Goal: Task Accomplishment & Management: Manage account settings

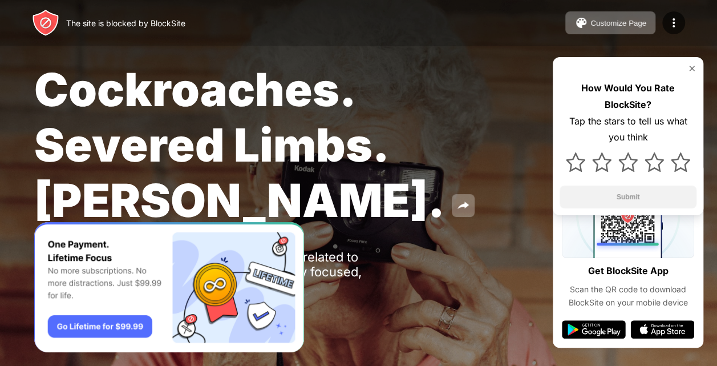
scroll to position [24, 0]
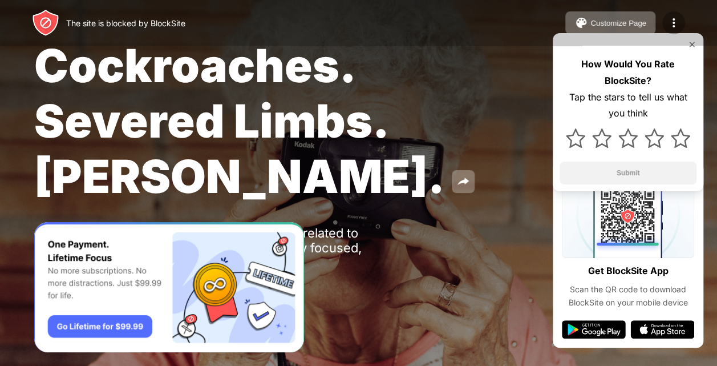
click at [668, 18] on img at bounding box center [674, 23] width 14 height 14
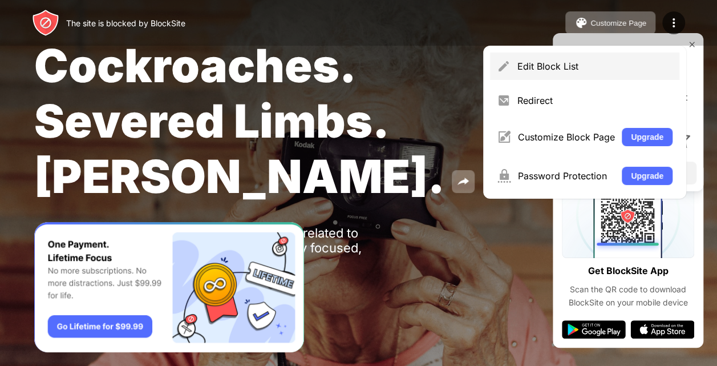
click at [603, 61] on div "Edit Block List" at bounding box center [594, 65] width 155 height 11
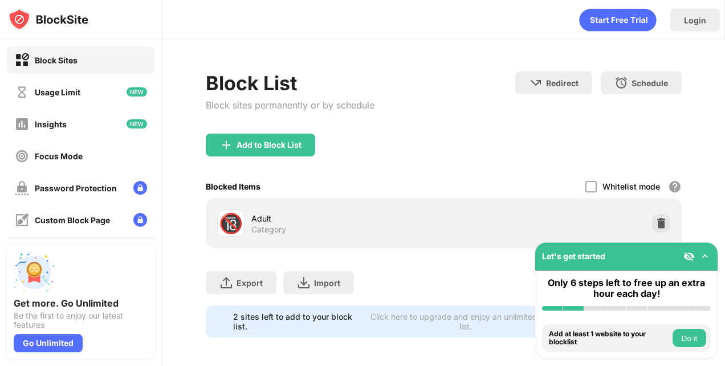
scroll to position [11, 0]
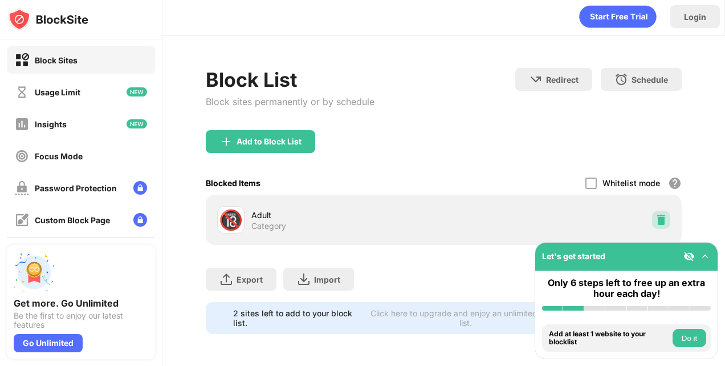
click at [656, 214] on img at bounding box center [661, 219] width 11 height 11
